Goal: Information Seeking & Learning: Learn about a topic

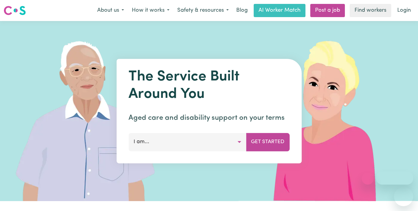
click at [192, 144] on button "I am..." at bounding box center [187, 142] width 118 height 18
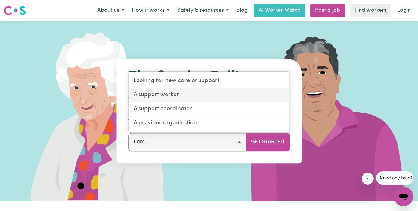
click at [173, 94] on link "A support worker" at bounding box center [209, 95] width 160 height 14
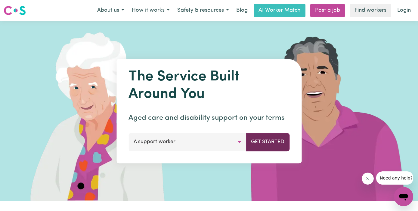
click at [265, 140] on button "Get Started" at bounding box center [268, 142] width 44 height 18
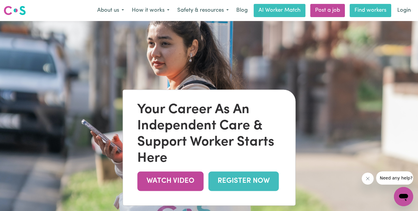
click at [365, 9] on link "Find workers" at bounding box center [369, 10] width 41 height 13
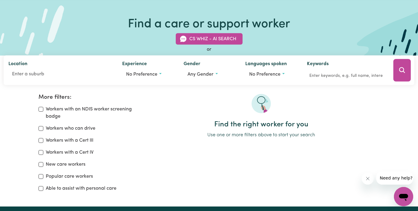
scroll to position [31, 0]
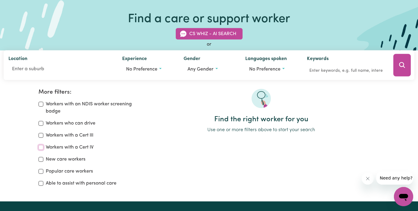
click at [42, 148] on input "Workers with a Cert IV" at bounding box center [40, 147] width 5 height 5
checkbox input "true"
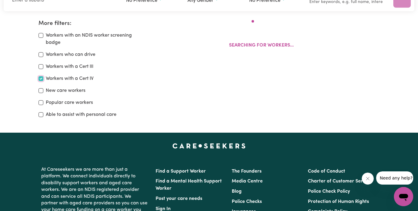
scroll to position [100, 0]
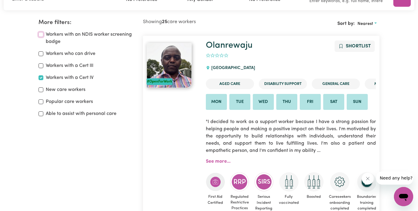
click at [42, 34] on input "Workers with an NDIS worker screening badge" at bounding box center [40, 34] width 5 height 5
checkbox input "true"
click at [41, 51] on input "Workers who can drive" at bounding box center [40, 53] width 5 height 5
checkbox input "true"
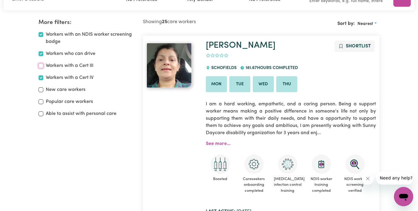
click at [41, 66] on input "Workers with a Cert III" at bounding box center [40, 65] width 5 height 5
checkbox input "true"
click at [41, 101] on input "Popular care workers" at bounding box center [40, 102] width 5 height 5
checkbox input "true"
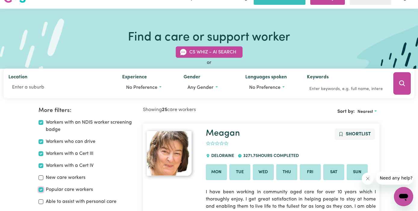
scroll to position [21, 0]
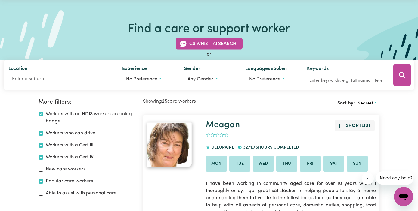
click at [369, 103] on span "Nearest" at bounding box center [365, 103] width 16 height 5
click at [361, 102] on span "Nearest" at bounding box center [365, 103] width 16 height 5
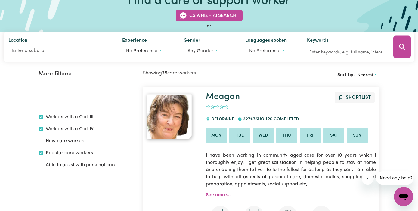
scroll to position [0, 0]
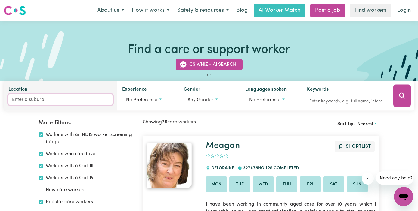
click at [38, 99] on input "Location" at bounding box center [60, 99] width 104 height 11
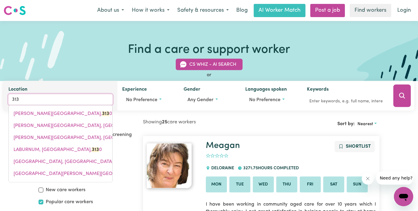
type input "3135"
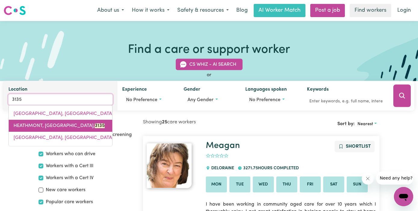
click at [23, 124] on span "HEATHMONT, [GEOGRAPHIC_DATA], 3135" at bounding box center [59, 126] width 91 height 5
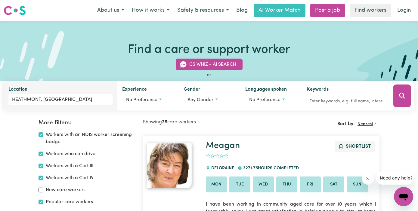
click at [369, 124] on span "Nearest" at bounding box center [365, 124] width 16 height 5
click at [371, 136] on link "Nearest" at bounding box center [379, 138] width 48 height 12
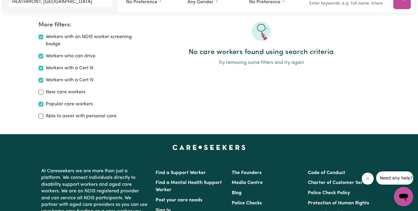
scroll to position [96, 0]
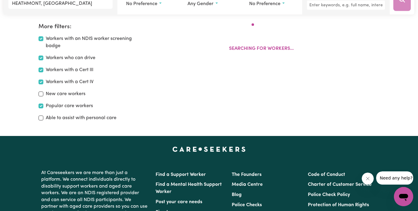
scroll to position [100, 0]
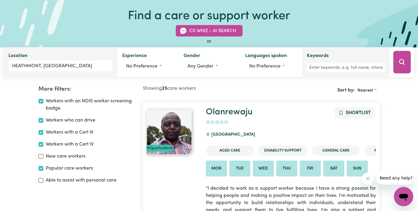
scroll to position [31, 0]
